Goal: Contribute content: Add original content to the website for others to see

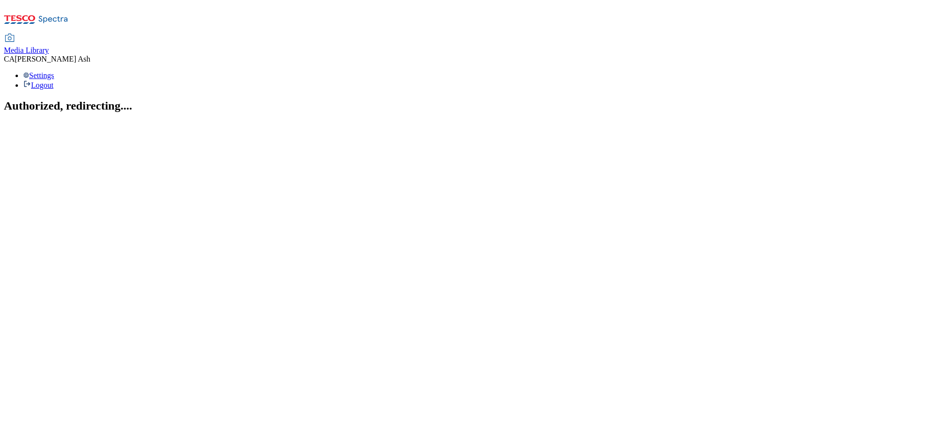
click at [67, 18] on icon at bounding box center [36, 22] width 65 height 20
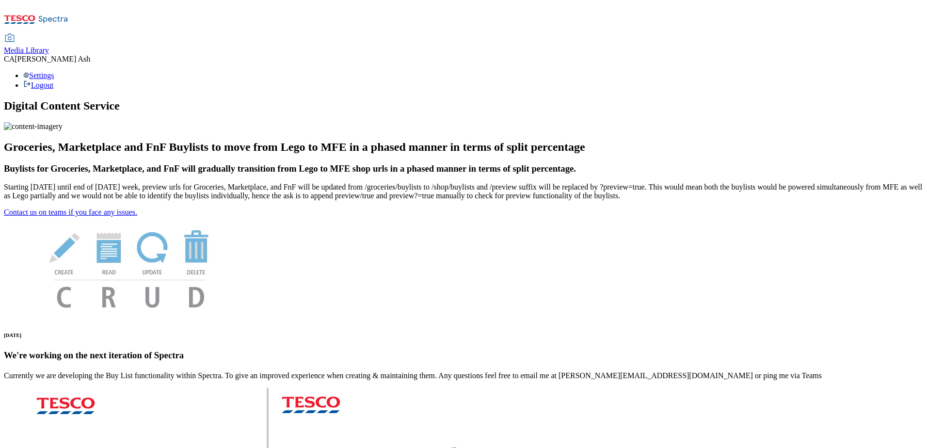
click at [49, 46] on span "Media Library" at bounding box center [26, 50] width 45 height 8
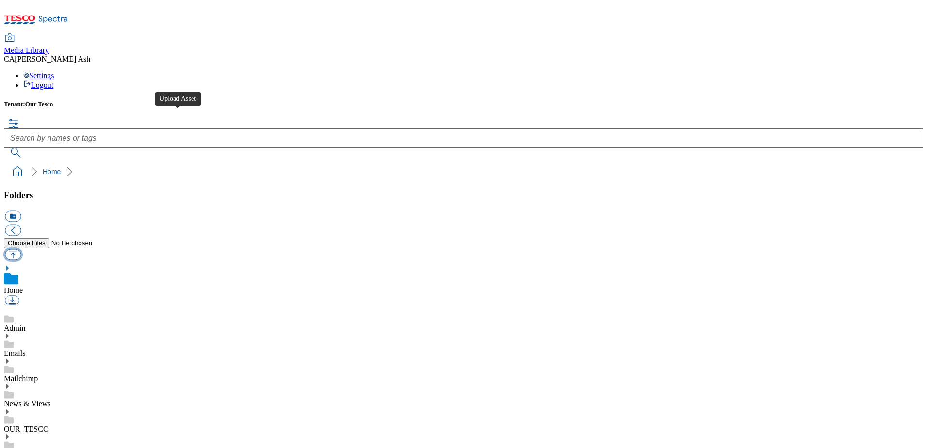
click at [21, 249] on button "button" at bounding box center [13, 254] width 16 height 11
type input "C:\fakepath\GoCook Comp.pdf"
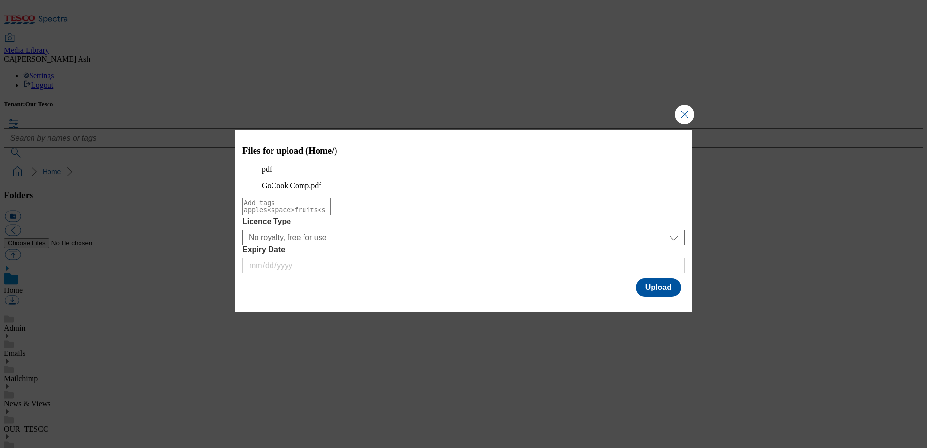
click at [667, 299] on div "Files for upload (Home/) pdf GoCook Comp.pdf Licence Type No royalty, free for …" at bounding box center [464, 214] width 458 height 169
click at [665, 297] on button "Upload" at bounding box center [659, 287] width 46 height 18
